Goal: Task Accomplishment & Management: Manage account settings

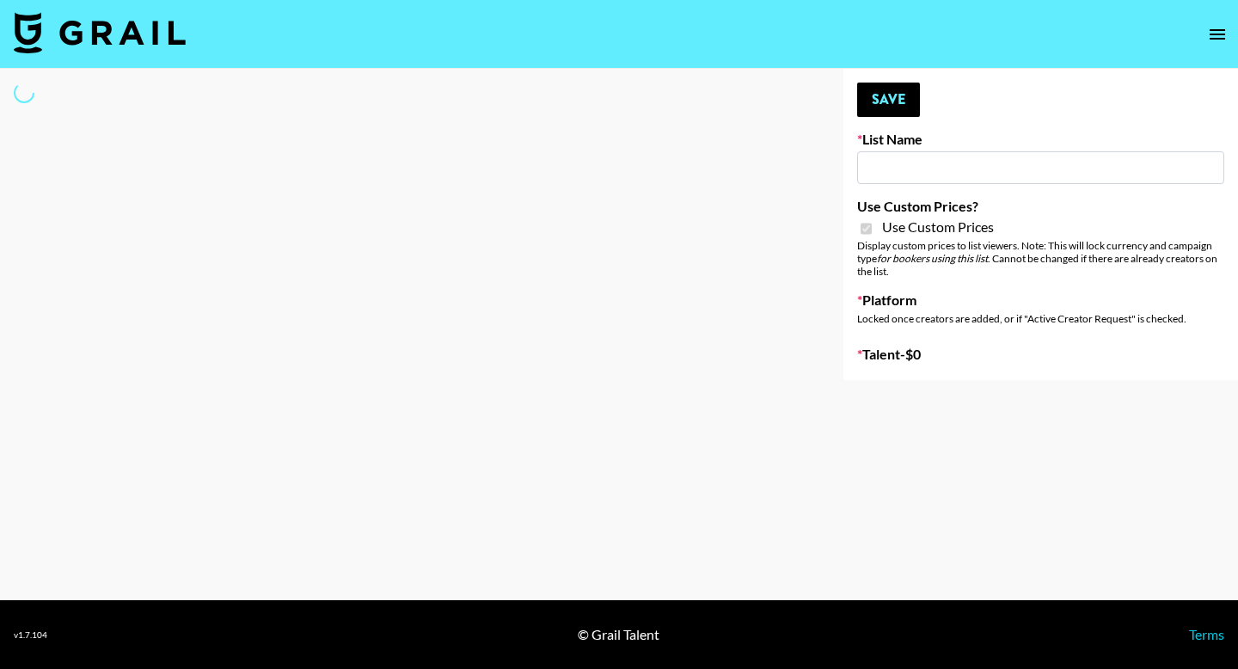
type input "Foreo Q4"
checkbox input "true"
select select "Song"
type input "Temu Q4"
checkbox input "true"
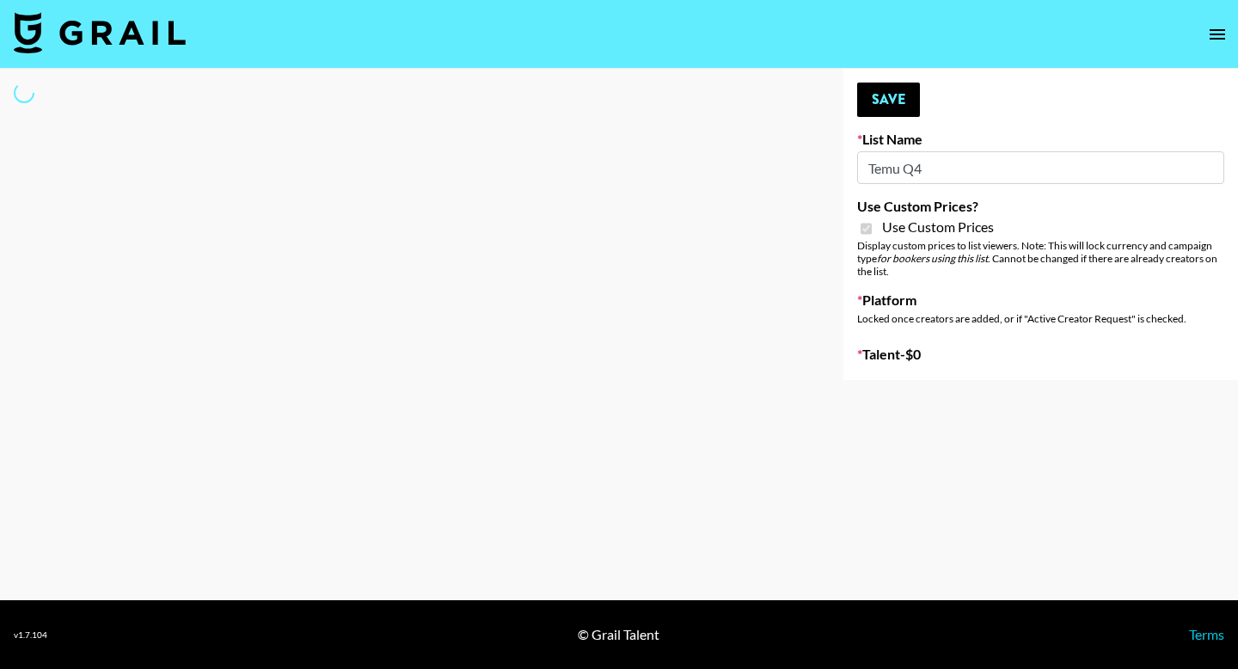
select select "Brand"
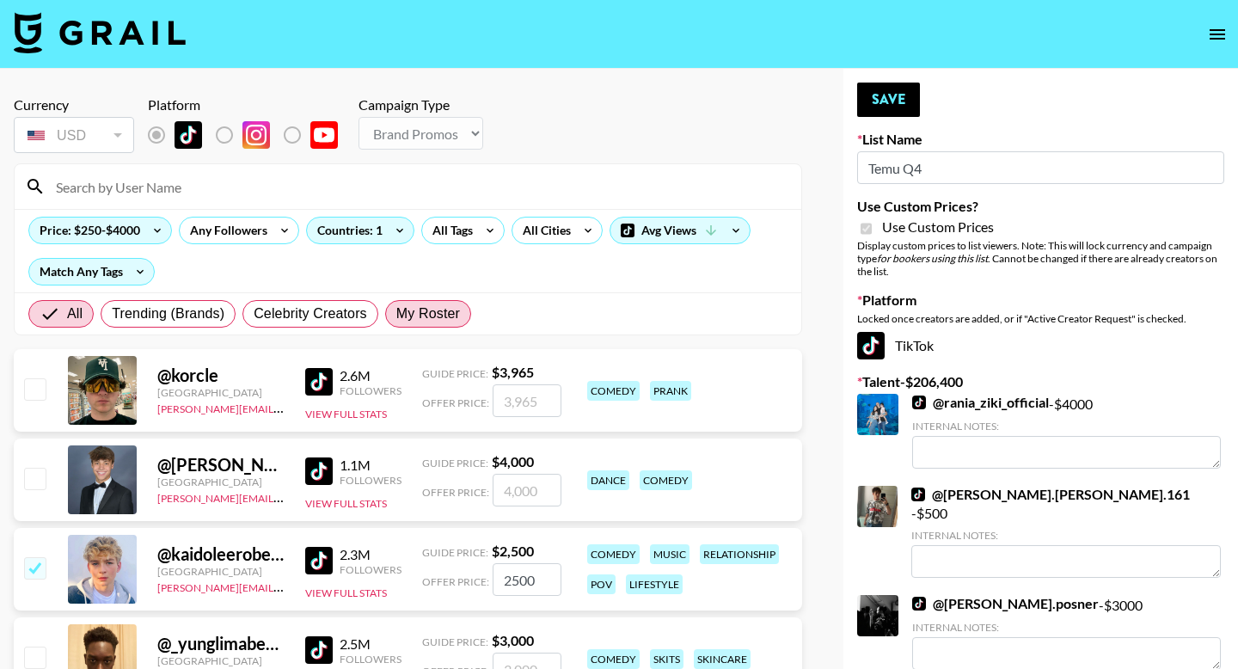
click at [409, 326] on label "My Roster" at bounding box center [428, 314] width 86 height 28
click at [396, 314] on input "My Roster" at bounding box center [396, 314] width 0 height 0
radio input "true"
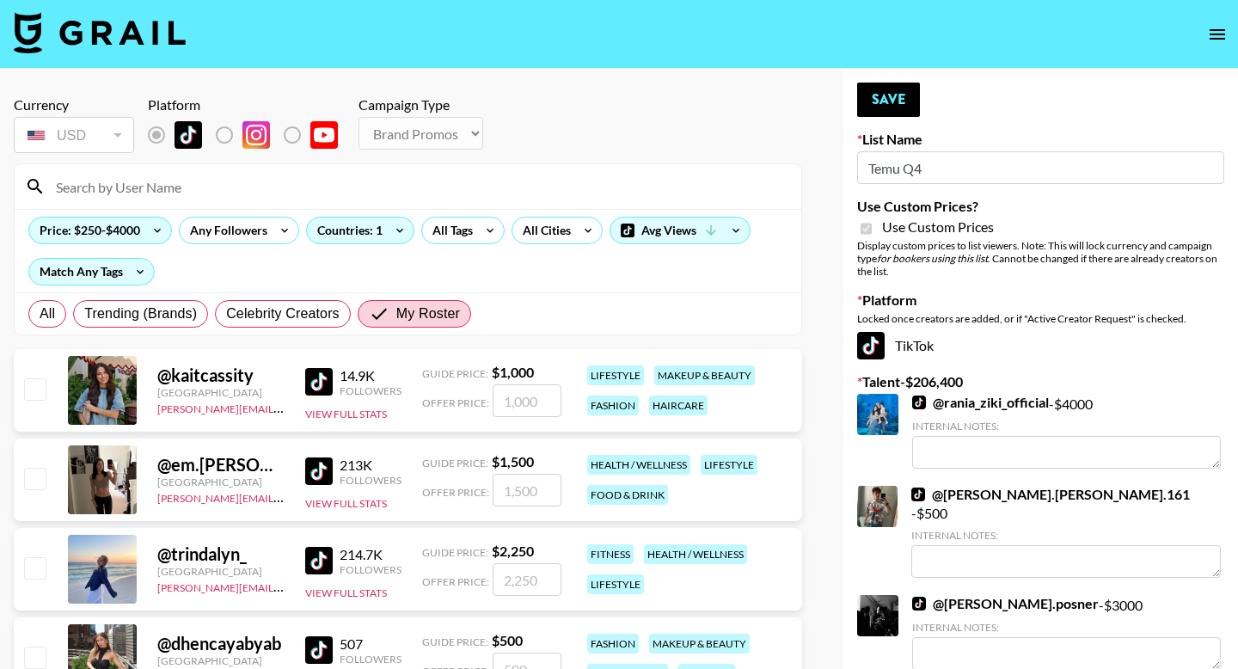
scroll to position [52, 0]
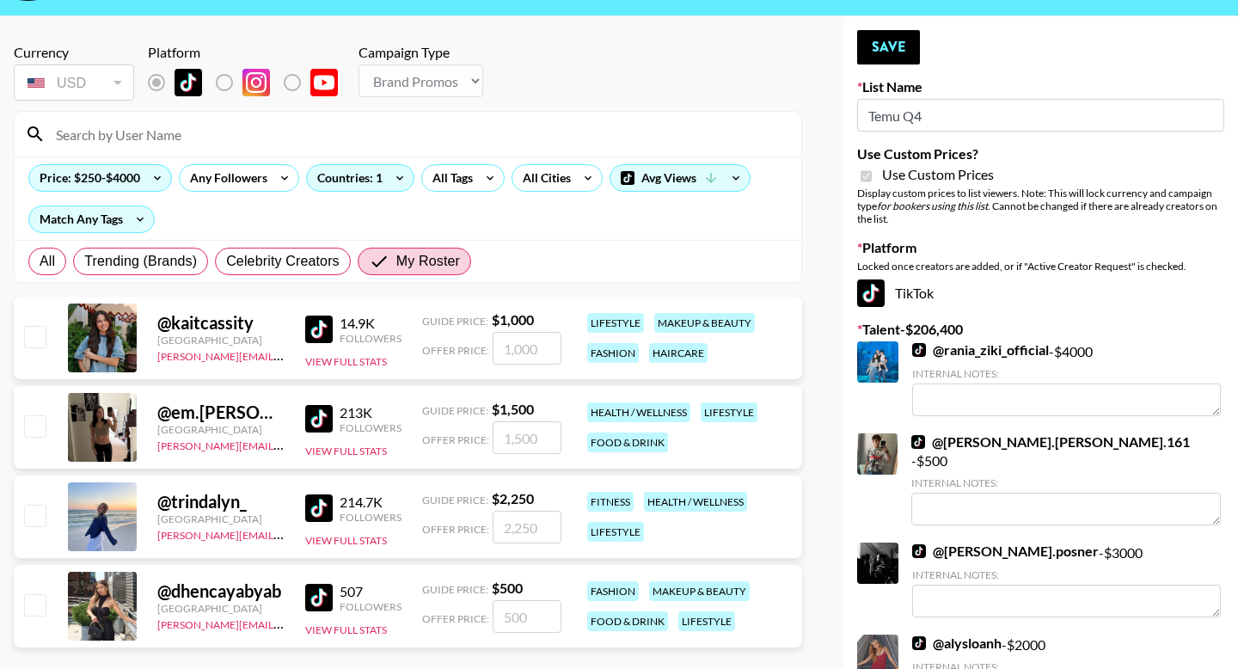
click at [38, 515] on input "checkbox" at bounding box center [34, 515] width 21 height 21
checkbox input "true"
type input "2250"
click at [873, 54] on button "Save" at bounding box center [888, 47] width 63 height 34
radio input "true"
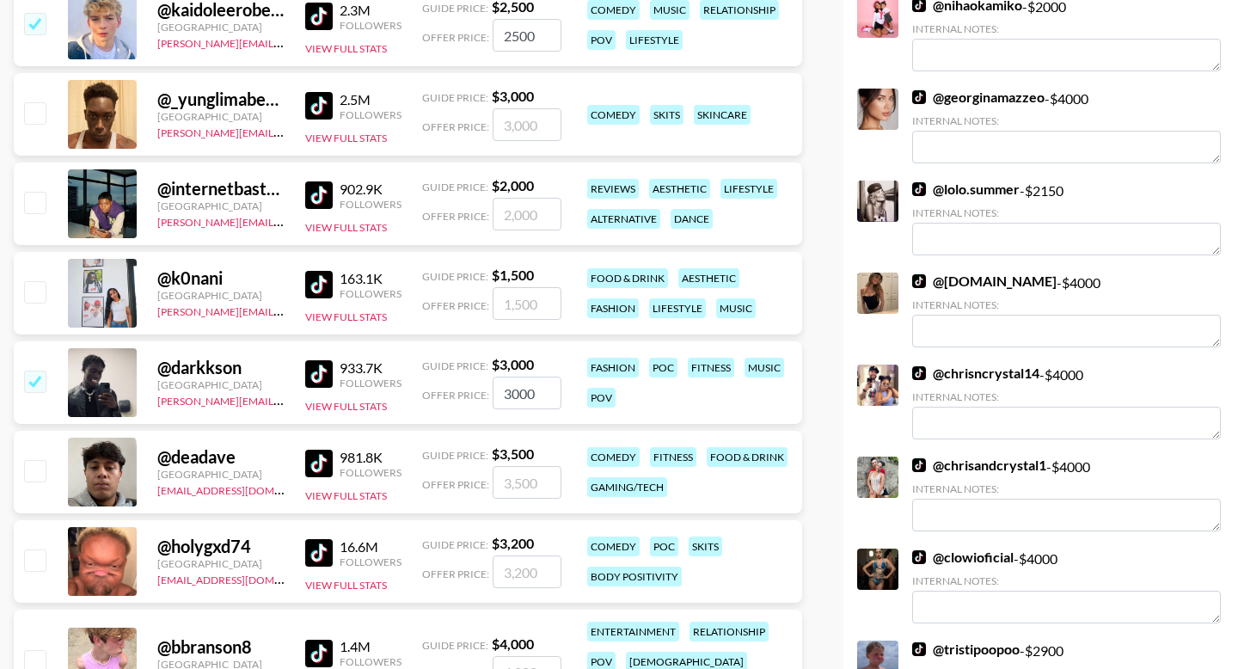
scroll to position [0, 0]
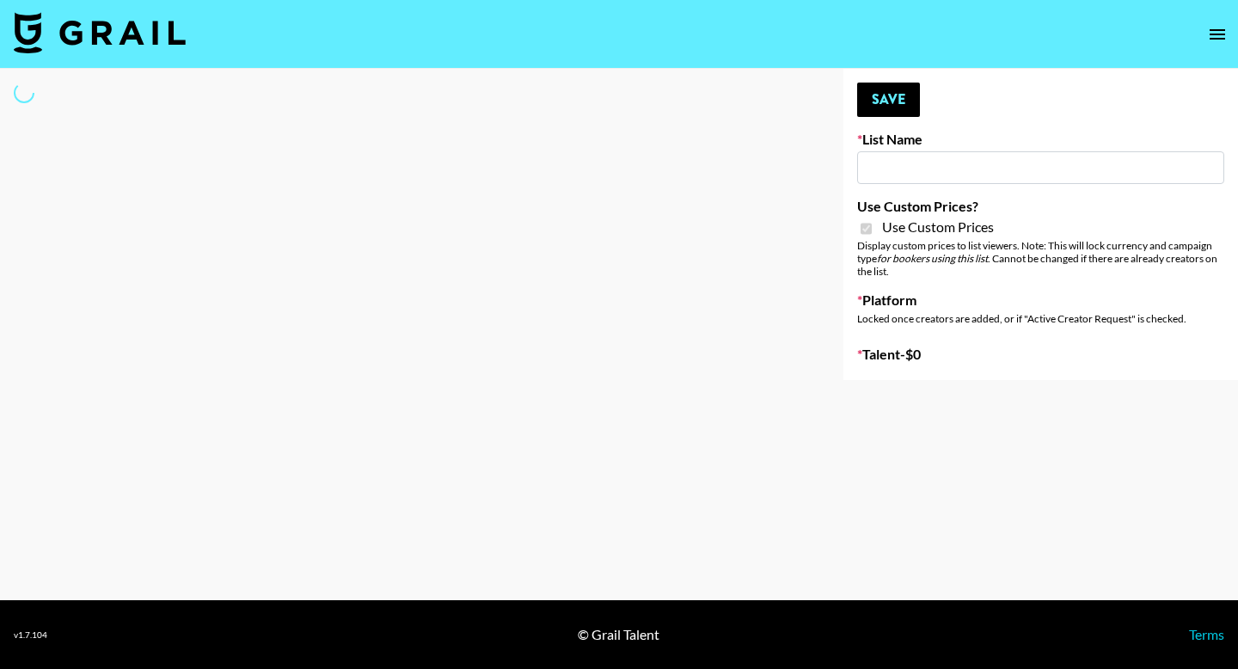
type input "Nourish"
checkbox input "true"
select select "Brand"
